Goal: Task Accomplishment & Management: Use online tool/utility

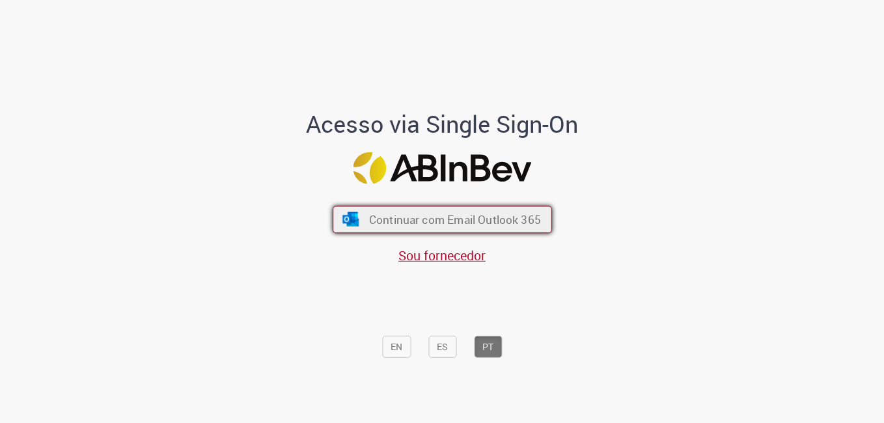
click at [394, 217] on span "Continuar com Email Outlook 365" at bounding box center [454, 219] width 172 height 15
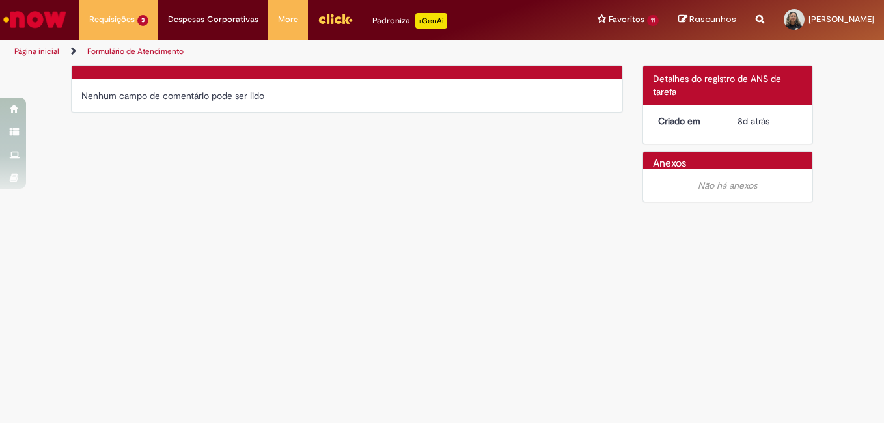
click at [382, 183] on div "Verificar Código de Barras Nenhum campo de comentário pode ser lido Detalhes do…" at bounding box center [441, 137] width 761 height 144
